Goal: Information Seeking & Learning: Learn about a topic

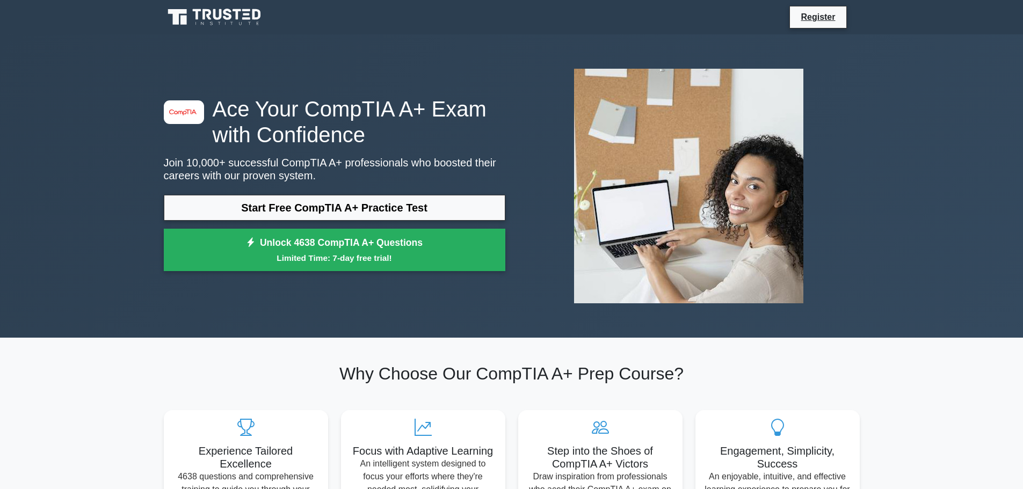
click at [212, 201] on link "Start Free CompTIA A+ Practice Test" at bounding box center [334, 208] width 341 height 26
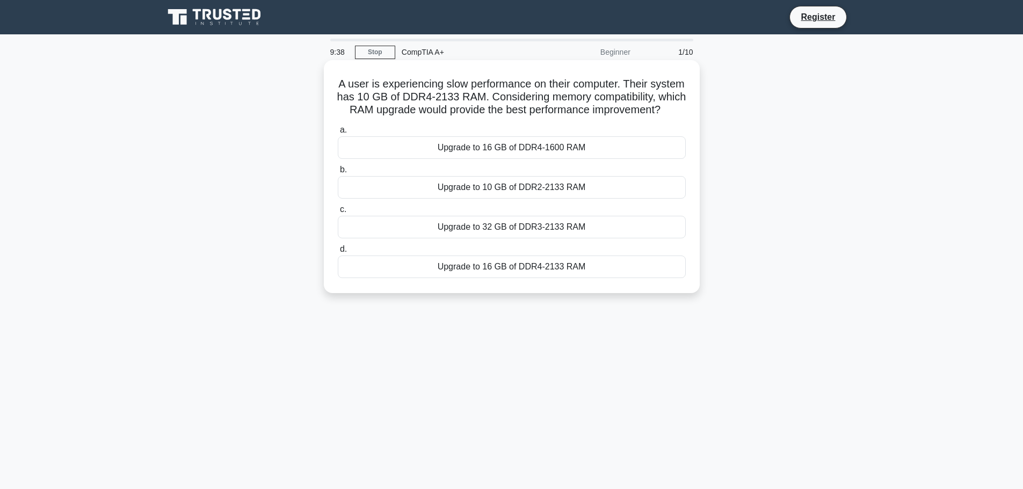
click at [601, 278] on div "Upgrade to 16 GB of DDR4-2133 RAM" at bounding box center [512, 267] width 348 height 23
click at [338, 253] on input "d. Upgrade to 16 GB of DDR4-2133 RAM" at bounding box center [338, 249] width 0 height 7
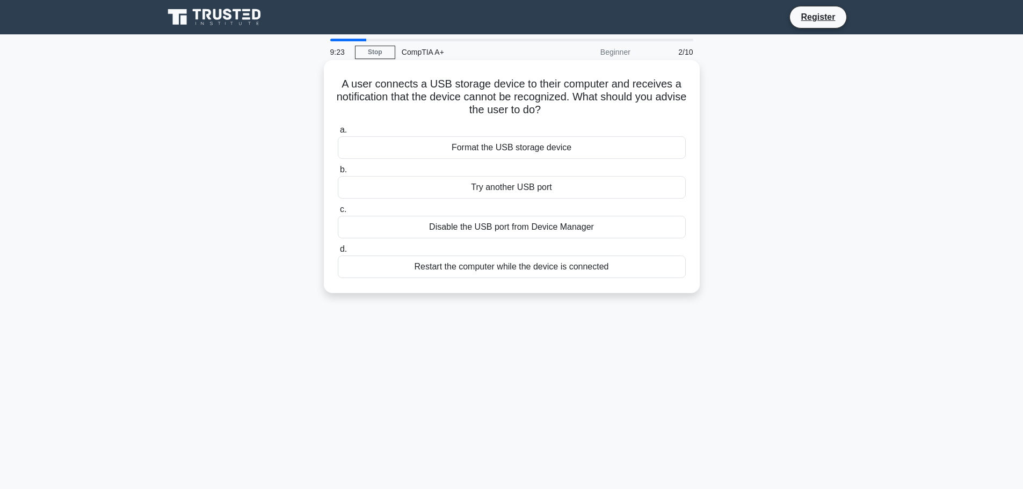
click at [491, 192] on div "Try another USB port" at bounding box center [512, 187] width 348 height 23
click at [338, 173] on input "b. Try another USB port" at bounding box center [338, 169] width 0 height 7
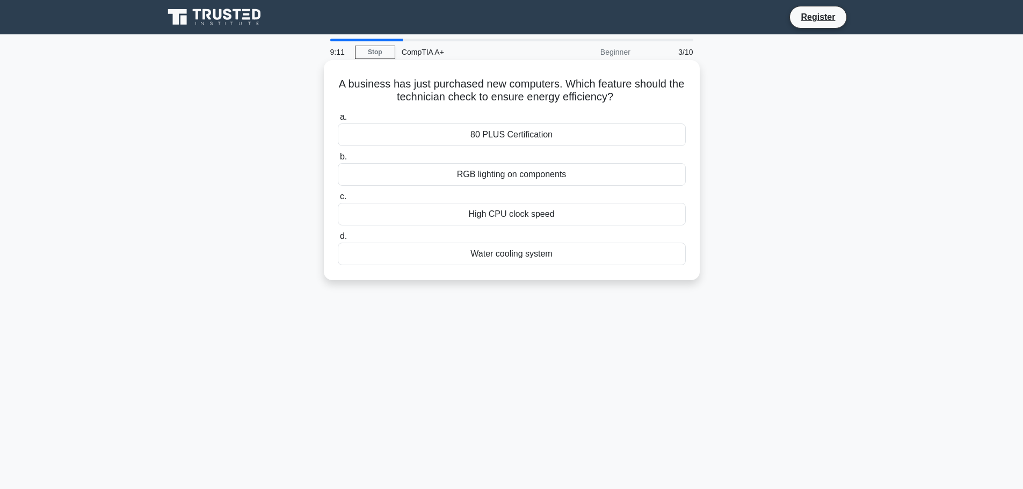
click at [489, 137] on div "80 PLUS Certification" at bounding box center [512, 134] width 348 height 23
click at [338, 121] on input "a. 80 PLUS Certification" at bounding box center [338, 117] width 0 height 7
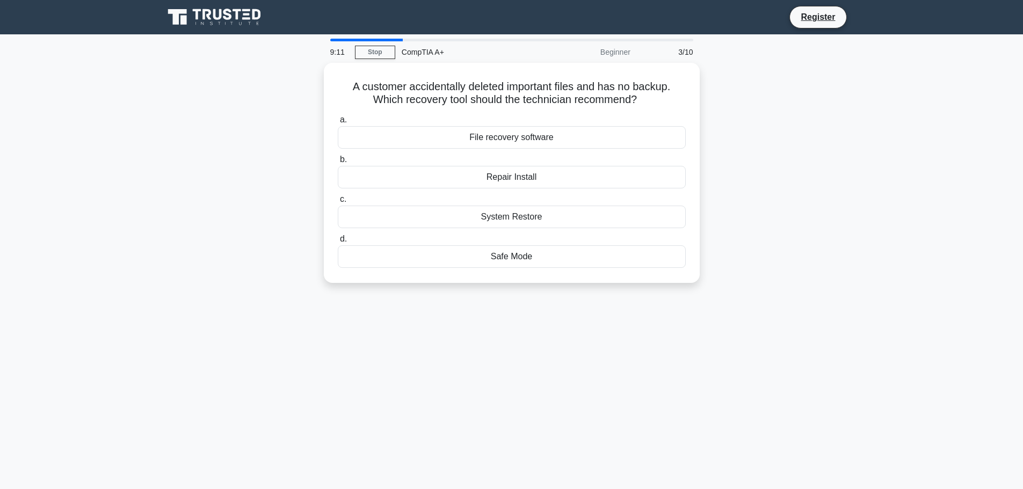
click at [489, 137] on div "File recovery software" at bounding box center [512, 137] width 348 height 23
click at [338, 123] on input "a. File recovery software" at bounding box center [338, 119] width 0 height 7
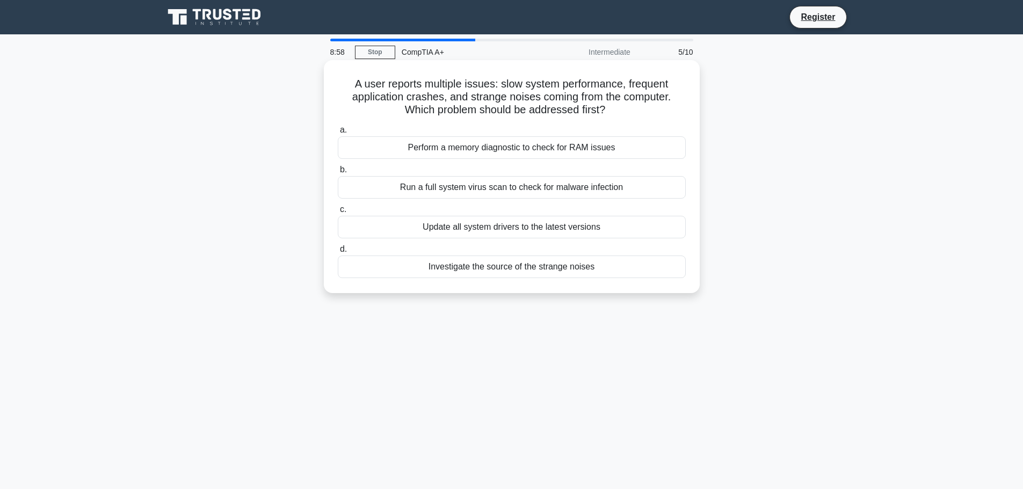
click at [385, 152] on div "Perform a memory diagnostic to check for RAM issues" at bounding box center [512, 147] width 348 height 23
click at [338, 134] on input "a. Perform a memory diagnostic to check for RAM issues" at bounding box center [338, 130] width 0 height 7
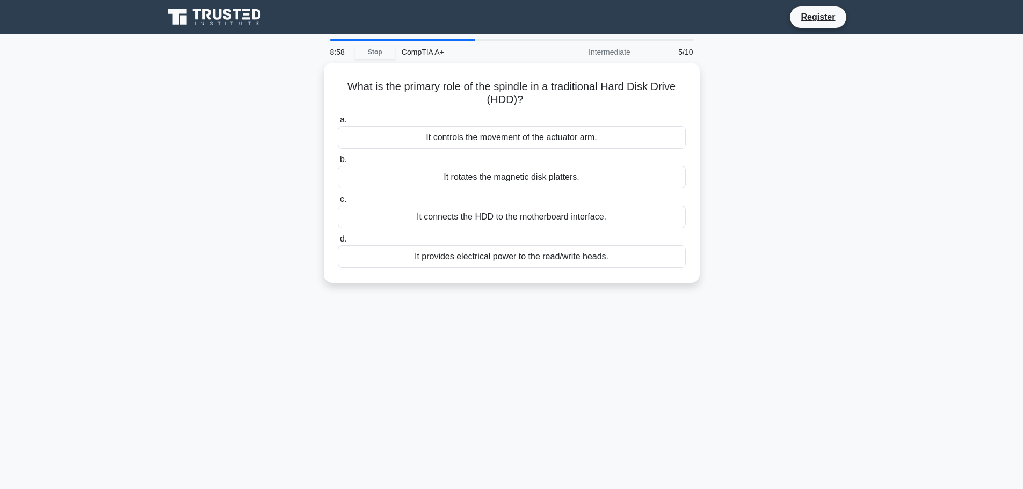
click at [385, 152] on div "a. It controls the movement of the actuator arm. b. It rotates the magnetic dis…" at bounding box center [511, 190] width 361 height 159
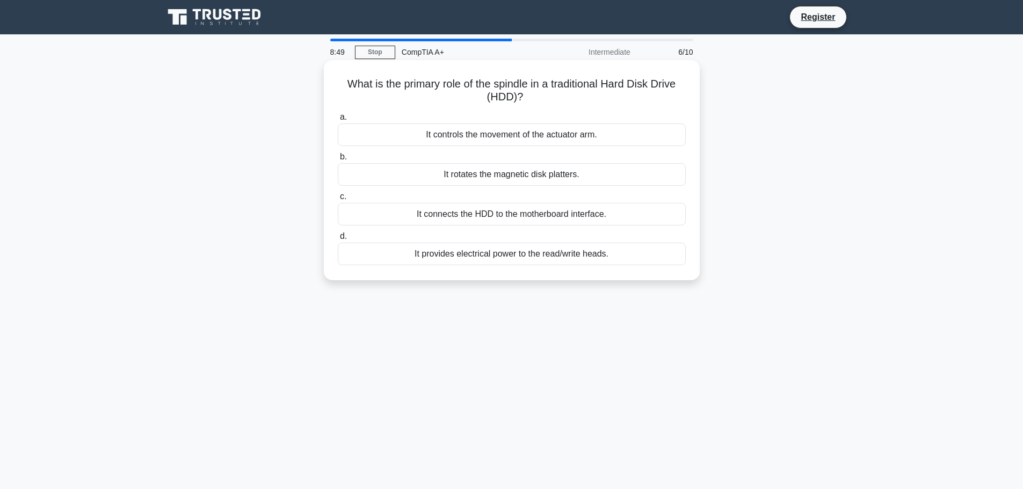
click at [403, 256] on div "It provides electrical power to the read/write heads." at bounding box center [512, 254] width 348 height 23
click at [338, 240] on input "d. It provides electrical power to the read/write heads." at bounding box center [338, 236] width 0 height 7
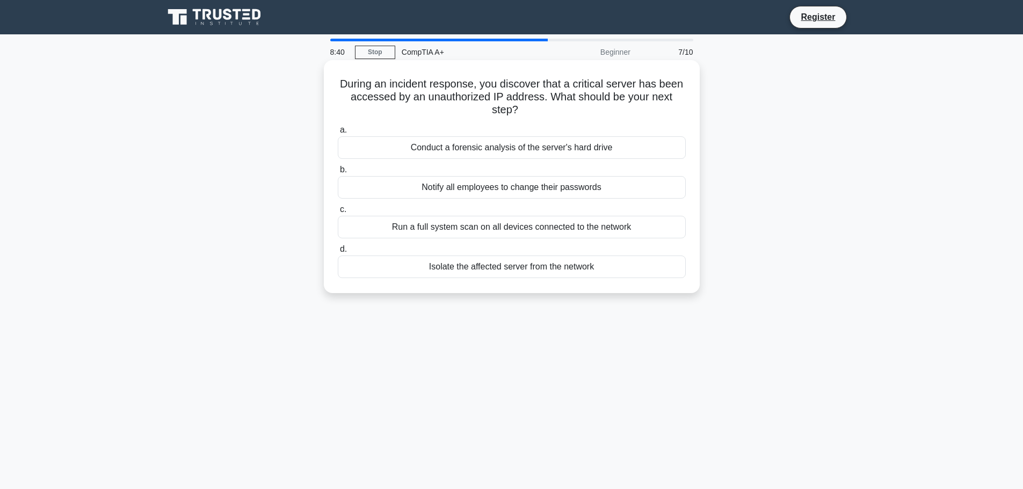
click at [406, 223] on div "Run a full system scan on all devices connected to the network" at bounding box center [512, 227] width 348 height 23
click at [338, 213] on input "c. Run a full system scan on all devices connected to the network" at bounding box center [338, 209] width 0 height 7
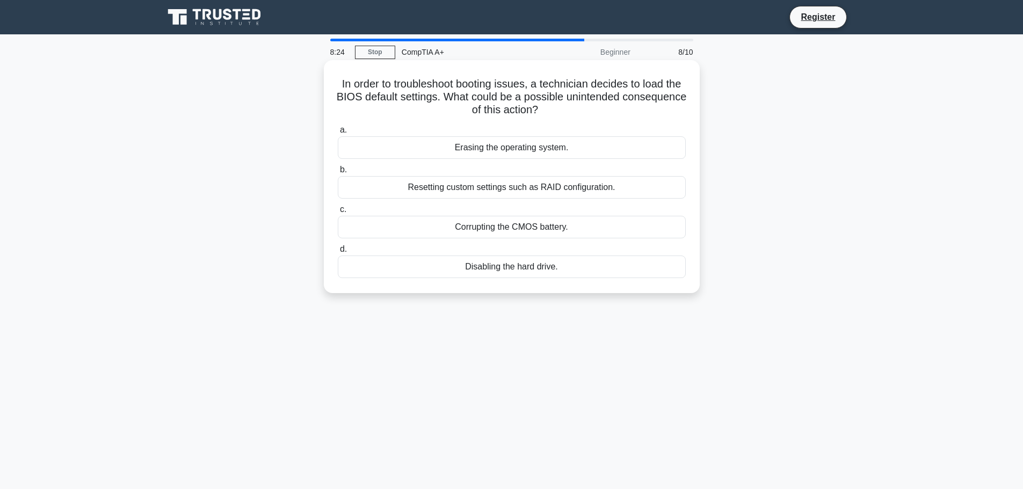
click at [412, 231] on div "Corrupting the CMOS battery." at bounding box center [512, 227] width 348 height 23
click at [338, 213] on input "c. Corrupting the CMOS battery." at bounding box center [338, 209] width 0 height 7
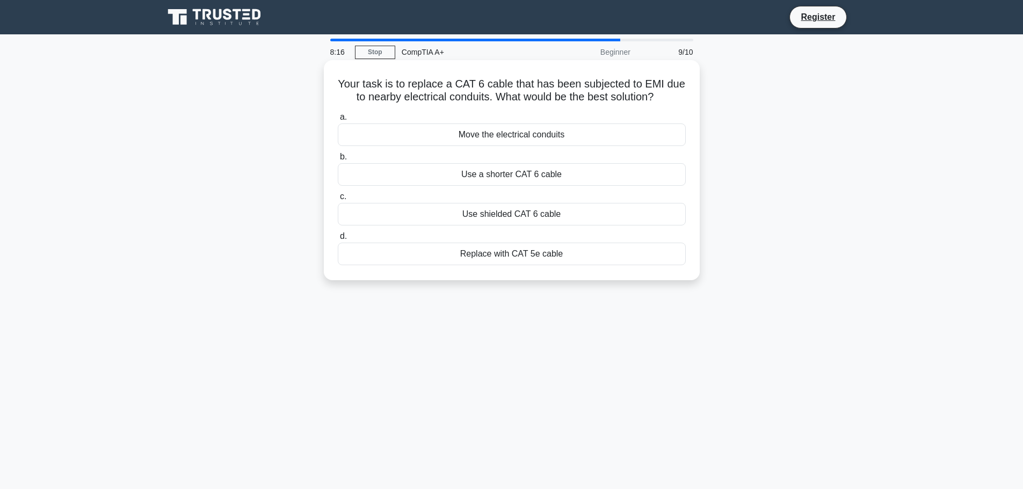
click at [454, 215] on div "Use shielded CAT 6 cable" at bounding box center [512, 214] width 348 height 23
click at [338, 200] on input "c. Use shielded CAT 6 cable" at bounding box center [338, 196] width 0 height 7
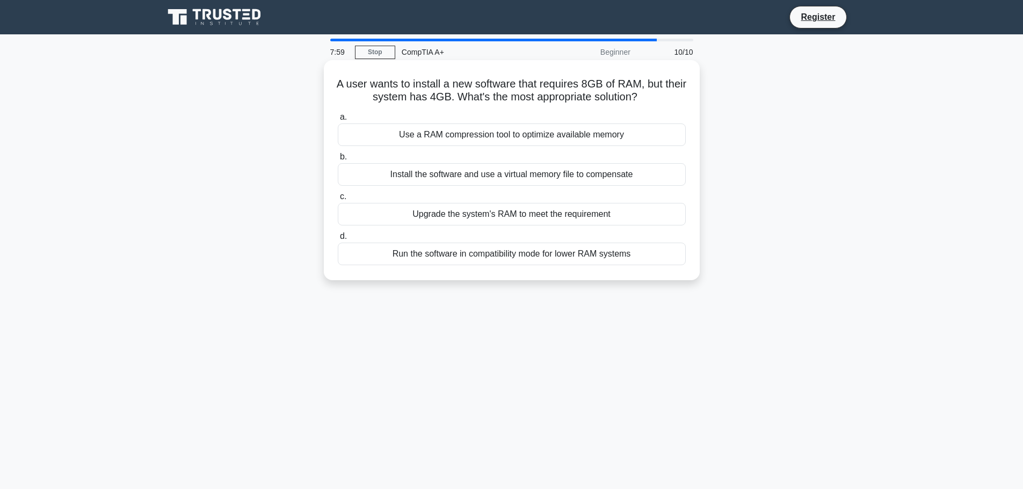
click at [388, 216] on div "Upgrade the system's RAM to meet the requirement" at bounding box center [512, 214] width 348 height 23
click at [338, 200] on input "c. Upgrade the system's RAM to meet the requirement" at bounding box center [338, 196] width 0 height 7
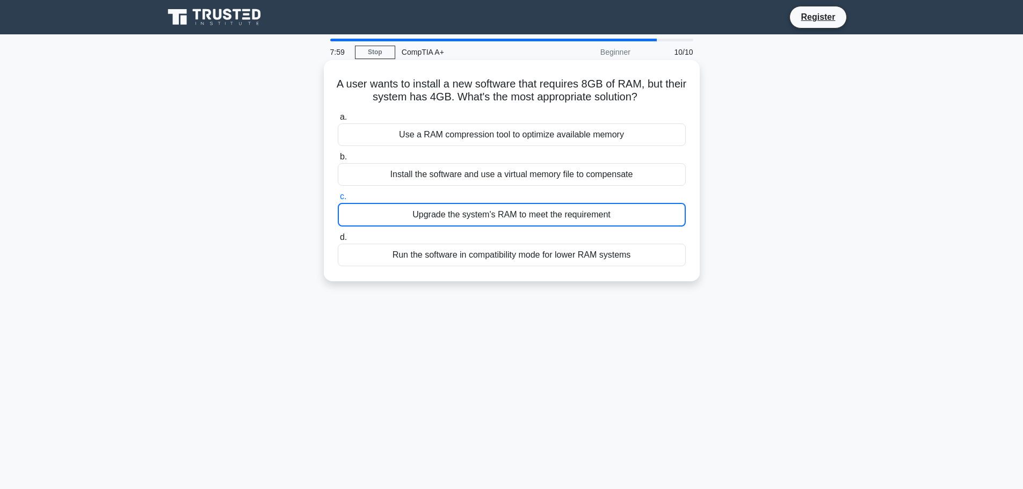
click at [388, 216] on div "Upgrade the system's RAM to meet the requirement" at bounding box center [512, 215] width 348 height 24
click at [338, 200] on input "c. Upgrade the system's RAM to meet the requirement" at bounding box center [338, 196] width 0 height 7
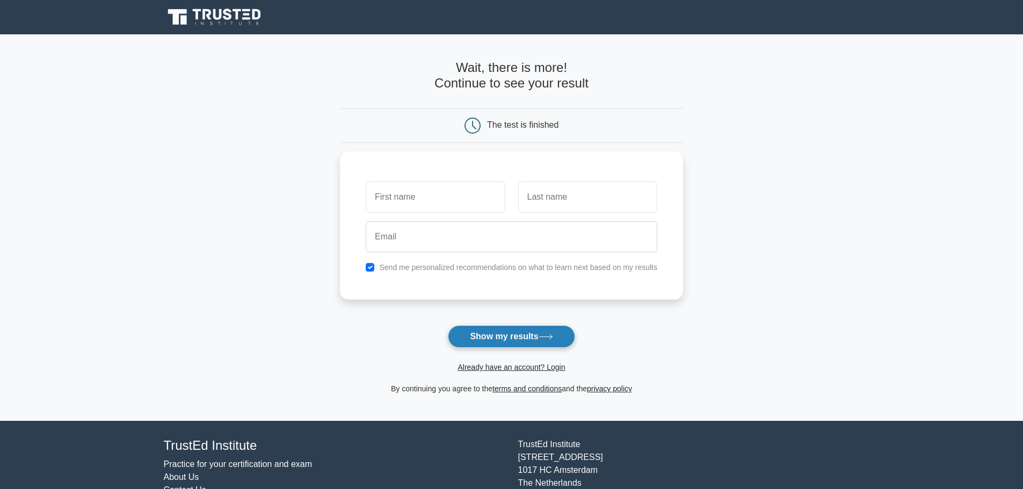
click at [498, 336] on button "Show my results" at bounding box center [511, 336] width 127 height 23
click at [416, 200] on input "text" at bounding box center [435, 194] width 139 height 31
type input "Alan"
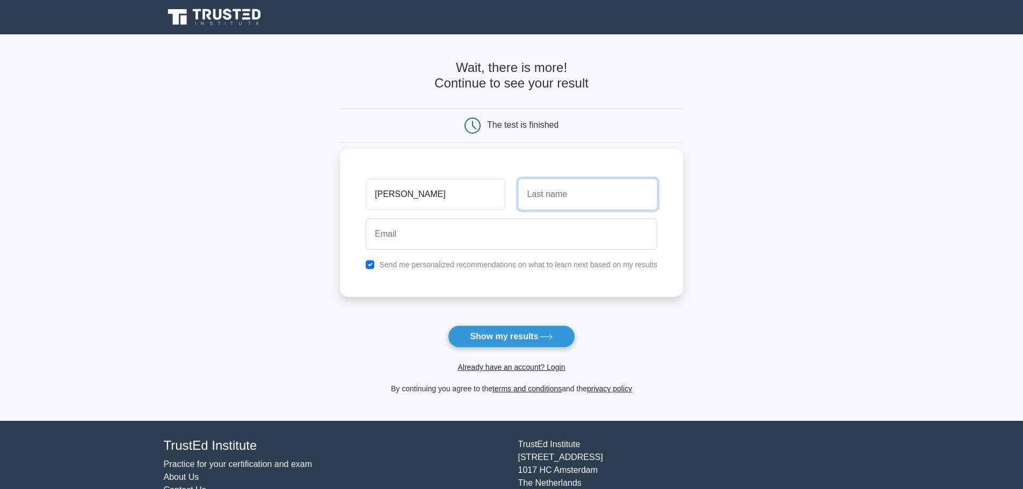
drag, startPoint x: 555, startPoint y: 198, endPoint x: 554, endPoint y: 204, distance: 6.0
click at [555, 198] on input "text" at bounding box center [587, 194] width 139 height 31
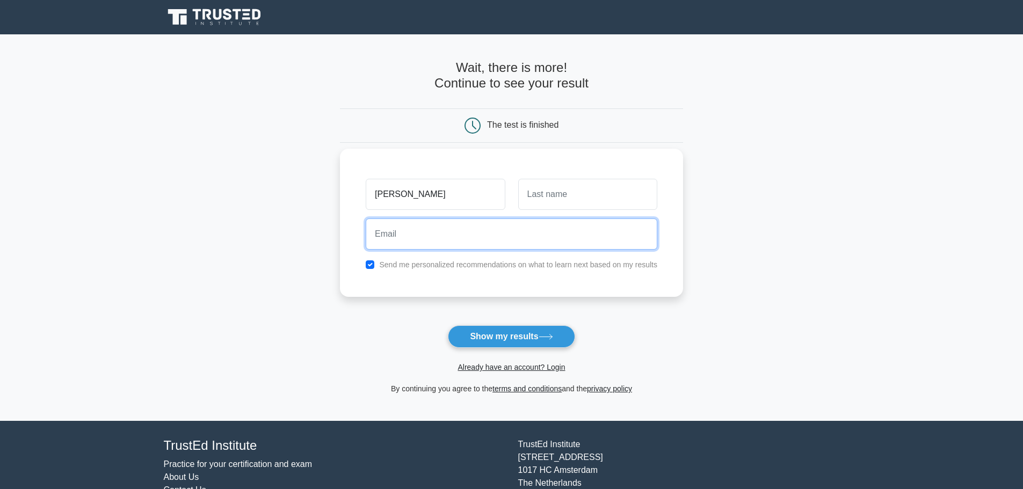
click at [499, 243] on input "email" at bounding box center [512, 233] width 292 height 31
type input "alan6556833@gmail.com"
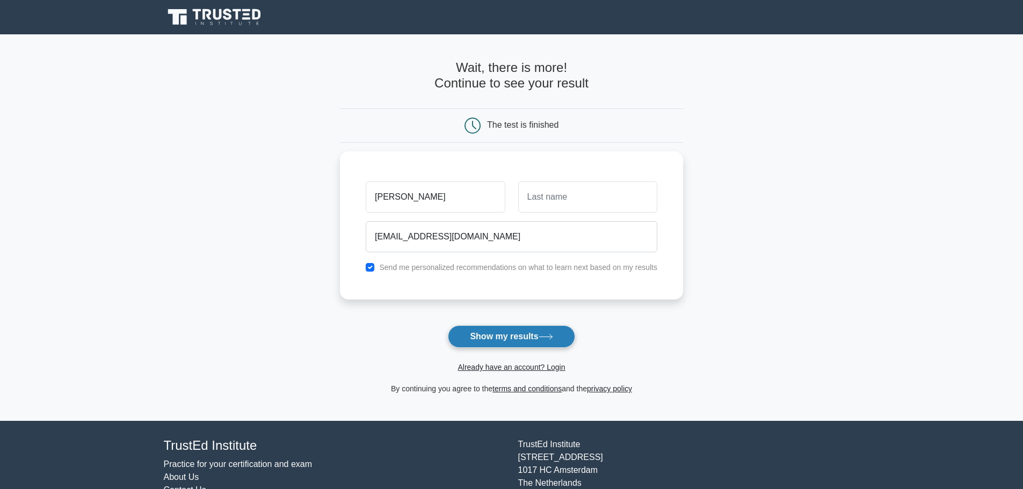
click at [486, 335] on button "Show my results" at bounding box center [511, 336] width 127 height 23
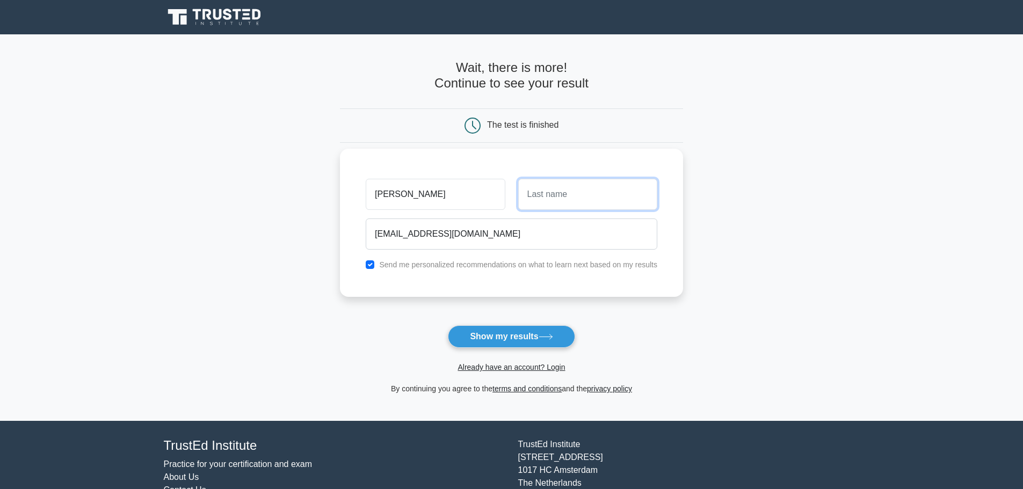
click at [552, 193] on input "text" at bounding box center [587, 194] width 139 height 31
type input "Nguyen"
click at [374, 263] on input "checkbox" at bounding box center [370, 264] width 9 height 9
checkbox input "false"
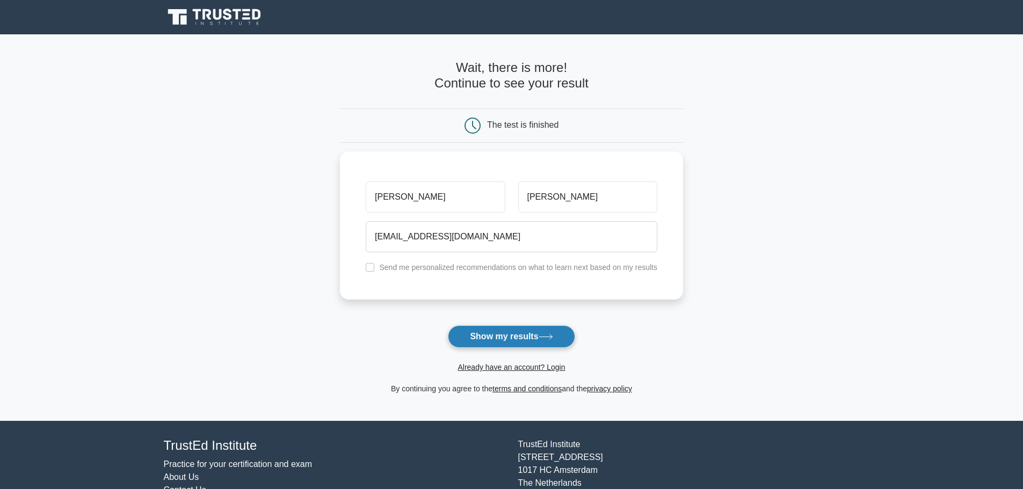
click at [523, 338] on button "Show my results" at bounding box center [511, 336] width 127 height 23
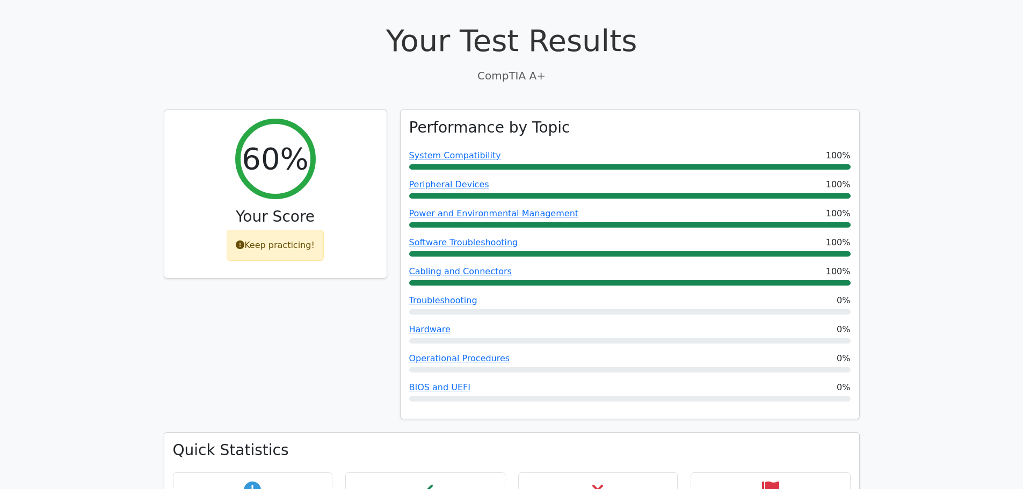
scroll to position [322, 0]
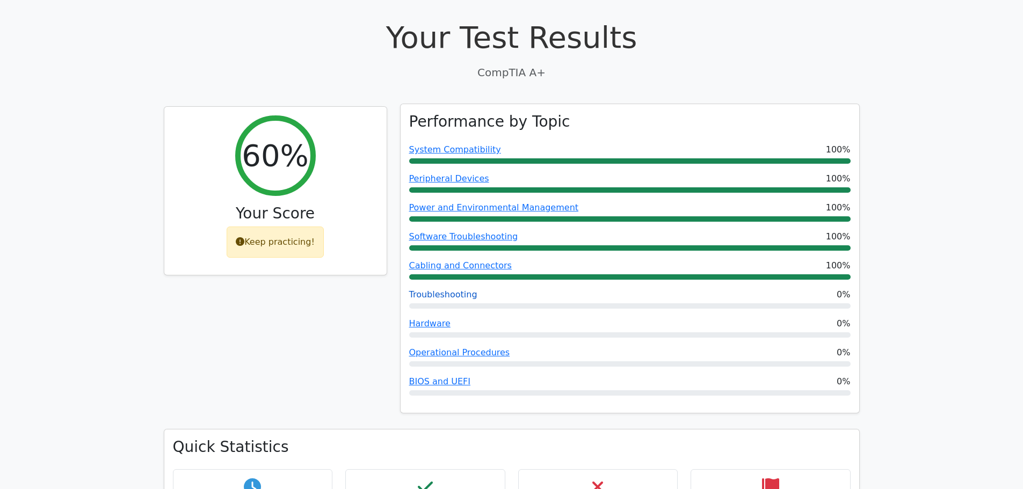
click at [446, 289] on link "Troubleshooting" at bounding box center [443, 294] width 68 height 10
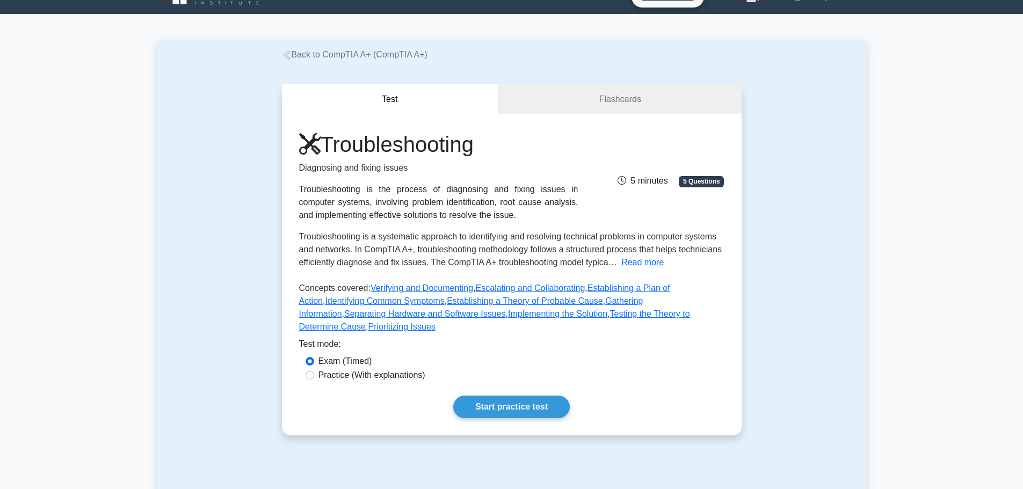
scroll to position [54, 0]
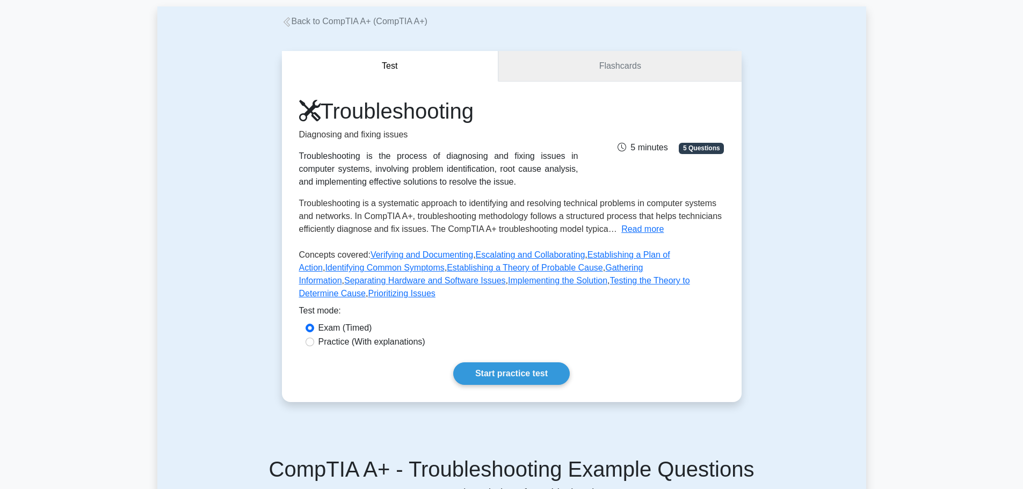
click at [591, 71] on link "Flashcards" at bounding box center [619, 66] width 243 height 31
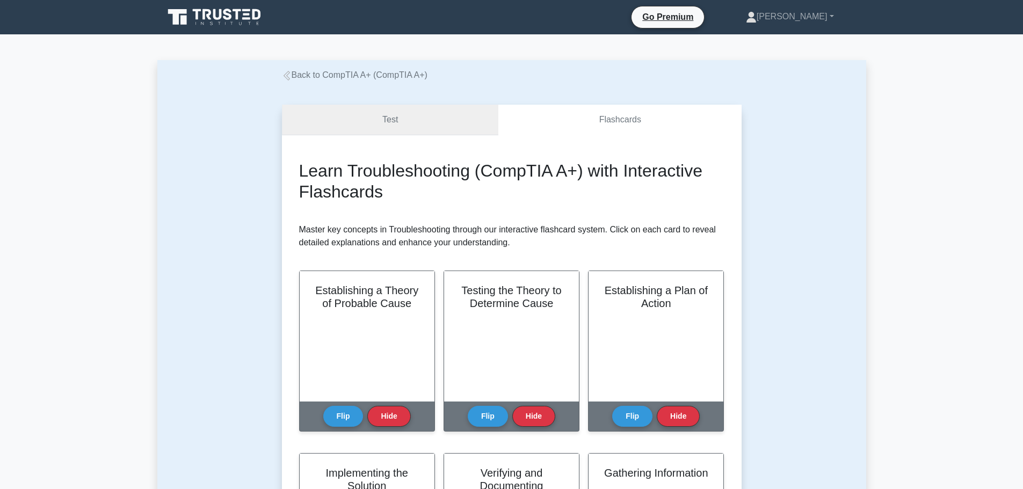
click at [388, 120] on link "Test" at bounding box center [390, 120] width 217 height 31
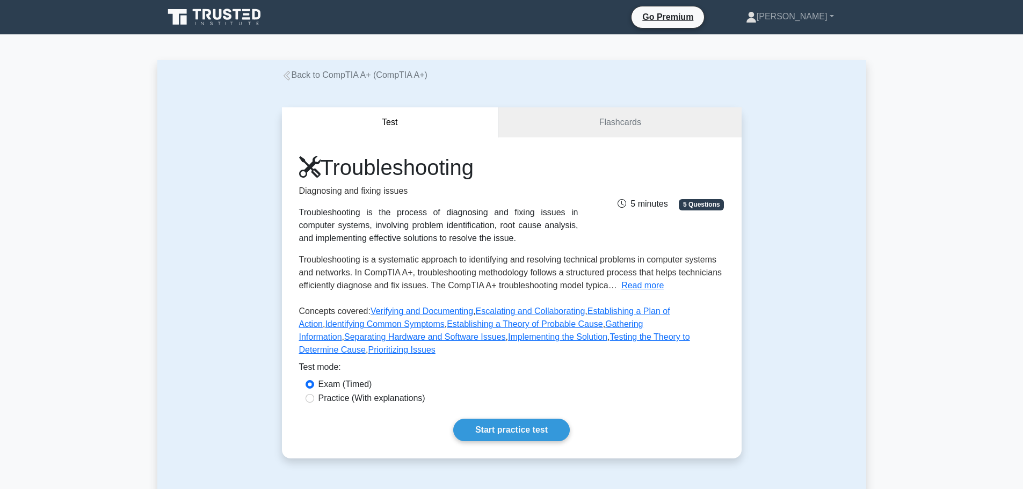
click at [295, 70] on link "Back to CompTIA A+ (CompTIA A+)" at bounding box center [354, 74] width 145 height 9
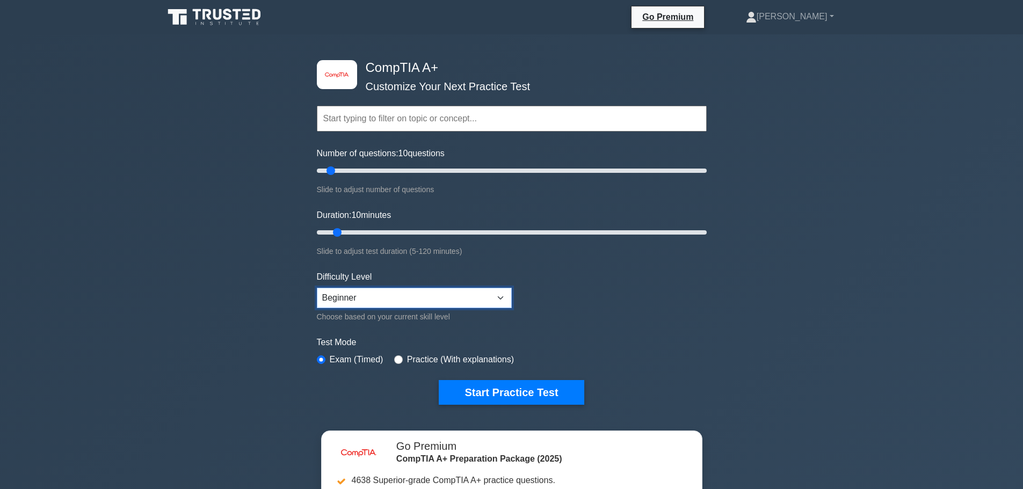
click at [417, 297] on select "Beginner Intermediate Expert" at bounding box center [414, 298] width 195 height 20
select select "expert"
click at [317, 288] on select "Beginner Intermediate Expert" at bounding box center [414, 298] width 195 height 20
click at [500, 388] on button "Start Practice Test" at bounding box center [511, 392] width 145 height 25
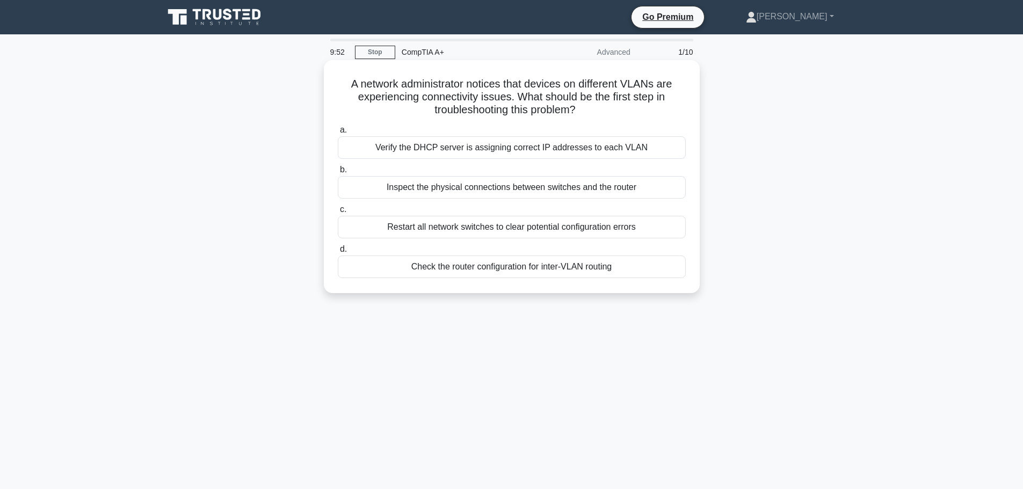
click at [408, 265] on div "Check the router configuration for inter-VLAN routing" at bounding box center [512, 267] width 348 height 23
click at [338, 253] on input "d. Check the router configuration for inter-VLAN routing" at bounding box center [338, 249] width 0 height 7
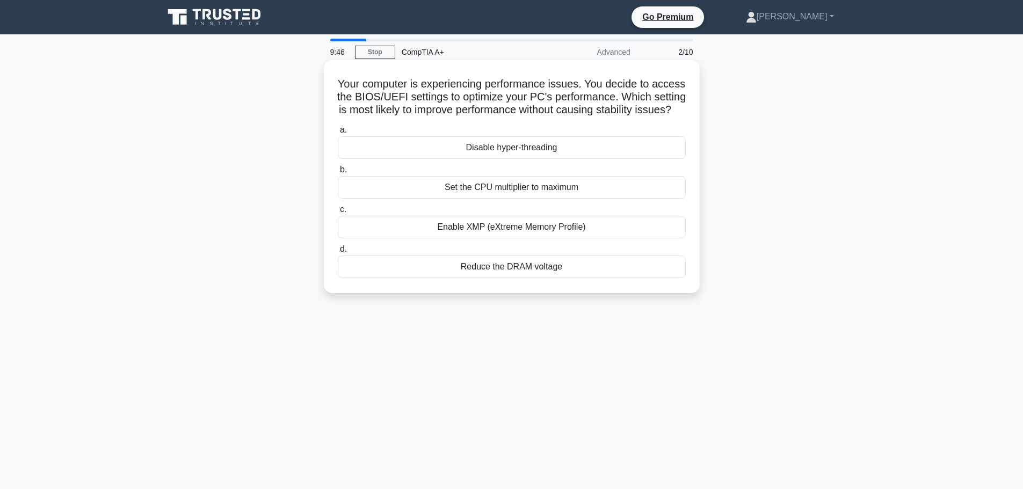
click at [437, 199] on div "Set the CPU multiplier to maximum" at bounding box center [512, 187] width 348 height 23
click at [338, 173] on input "b. Set the CPU multiplier to maximum" at bounding box center [338, 169] width 0 height 7
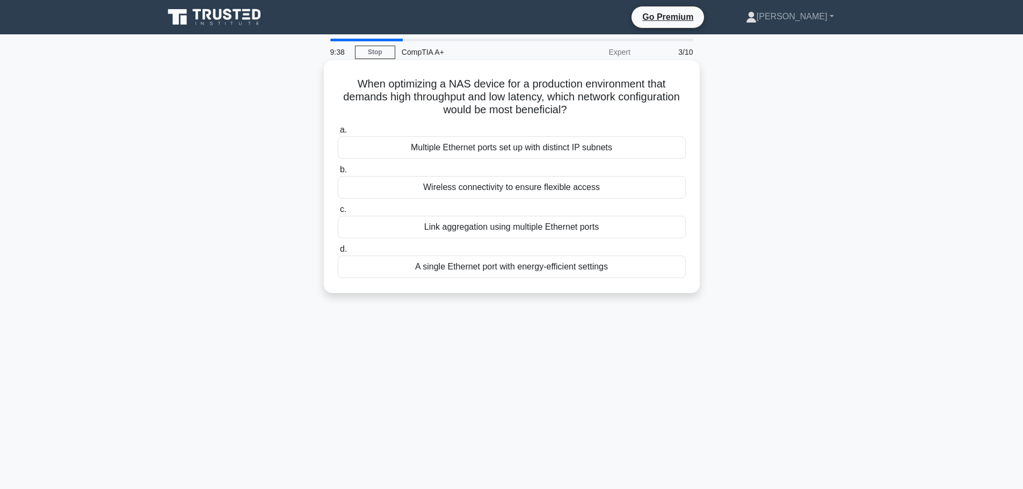
click at [476, 151] on div "Multiple Ethernet ports set up with distinct IP subnets" at bounding box center [512, 147] width 348 height 23
click at [338, 134] on input "a. Multiple Ethernet ports set up with distinct IP subnets" at bounding box center [338, 130] width 0 height 7
